Goal: Navigation & Orientation: Find specific page/section

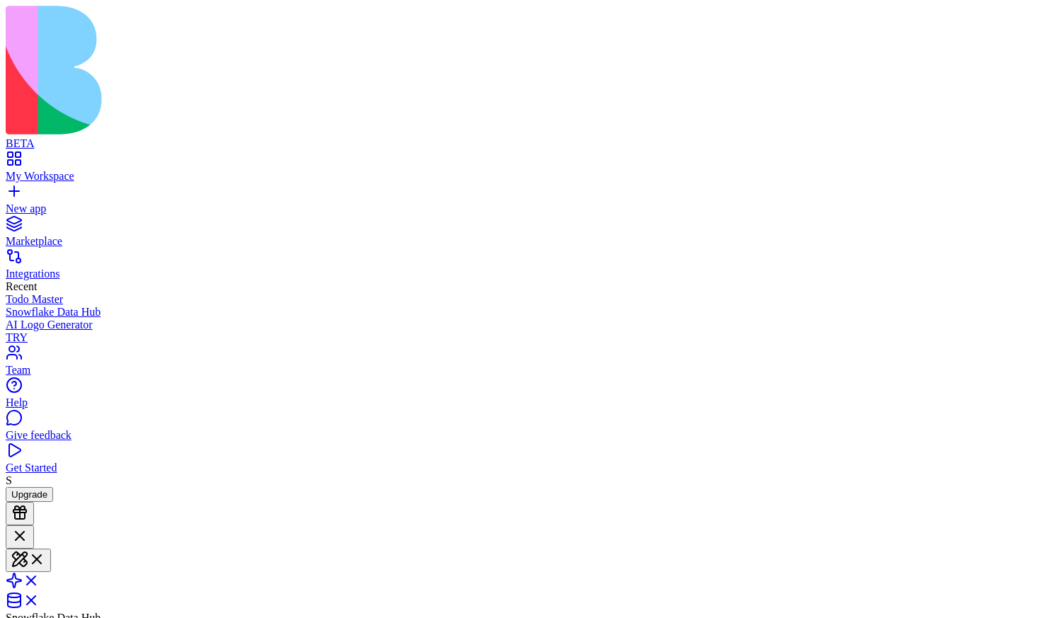
scroll to position [967, 0]
click at [26, 157] on link "My Workspace" at bounding box center [523, 169] width 1035 height 25
click at [351, 610] on div "Launch" at bounding box center [523, 627] width 1035 height 35
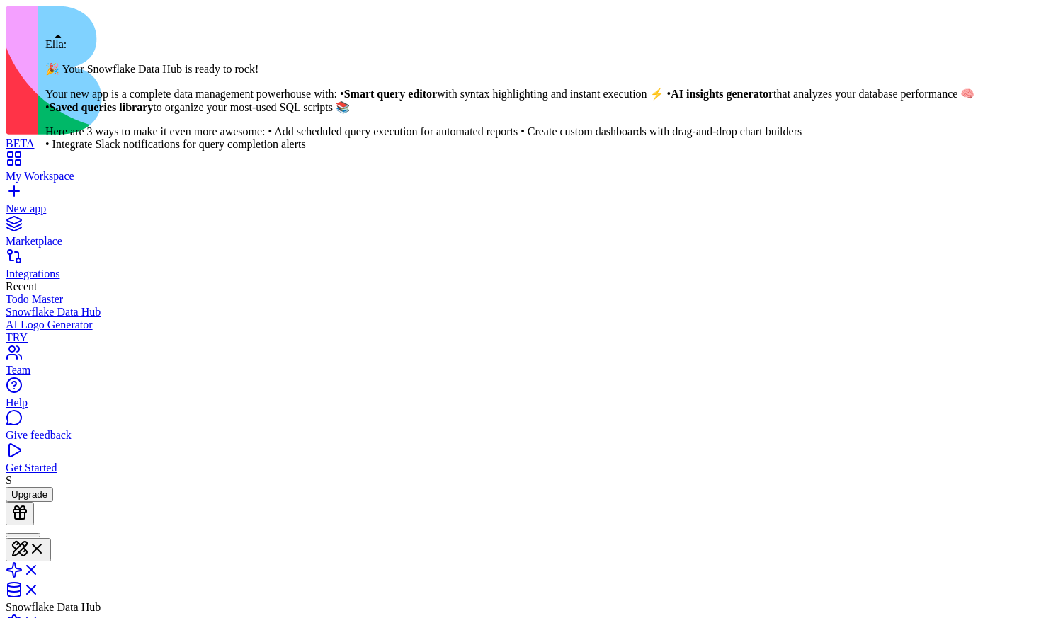
click at [35, 535] on div at bounding box center [22, 535] width 23 height 0
